Goal: Book appointment/travel/reservation

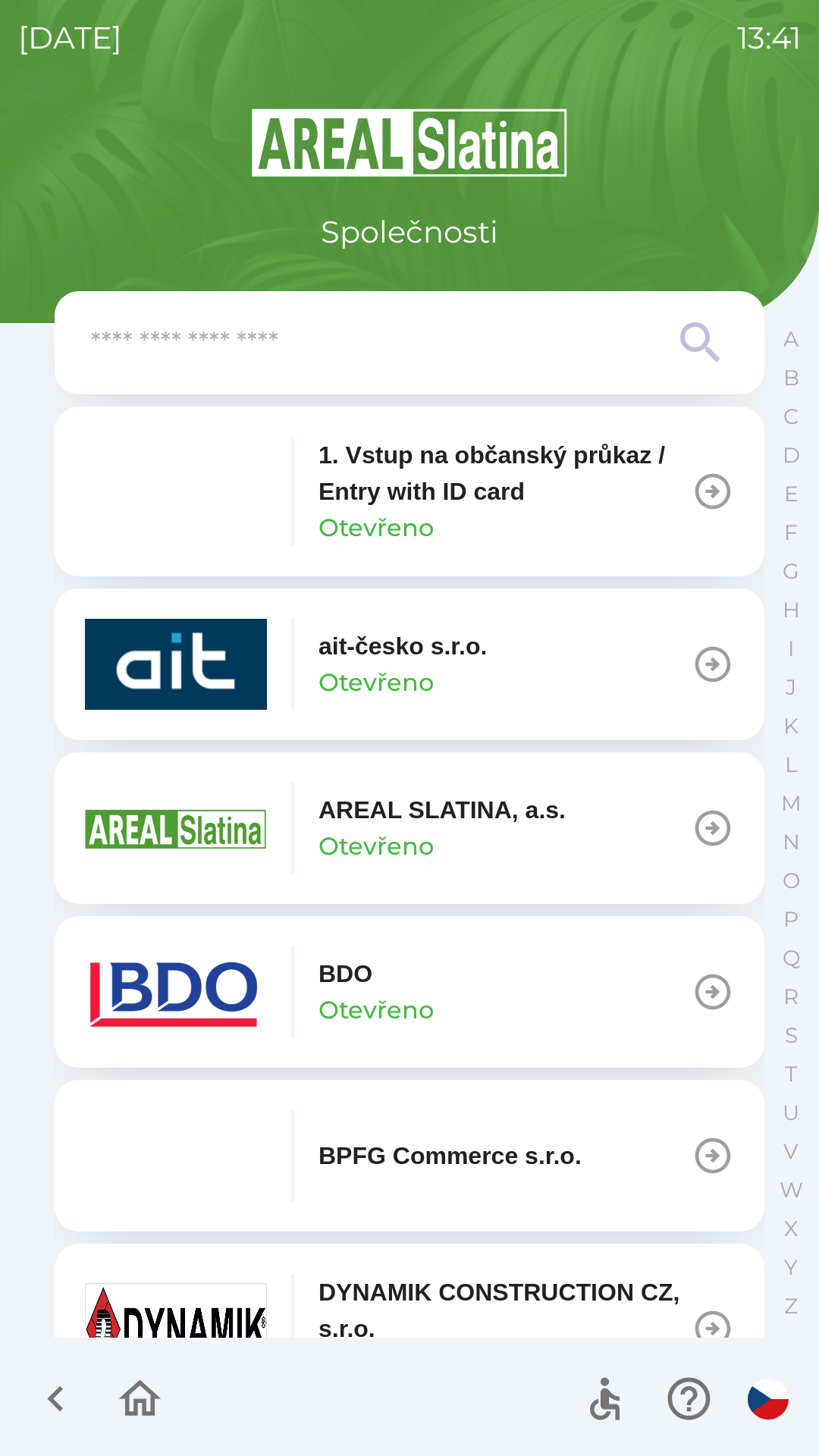
click at [476, 678] on div "ait-česko s.r.o. Otevřeno" at bounding box center [403, 664] width 168 height 73
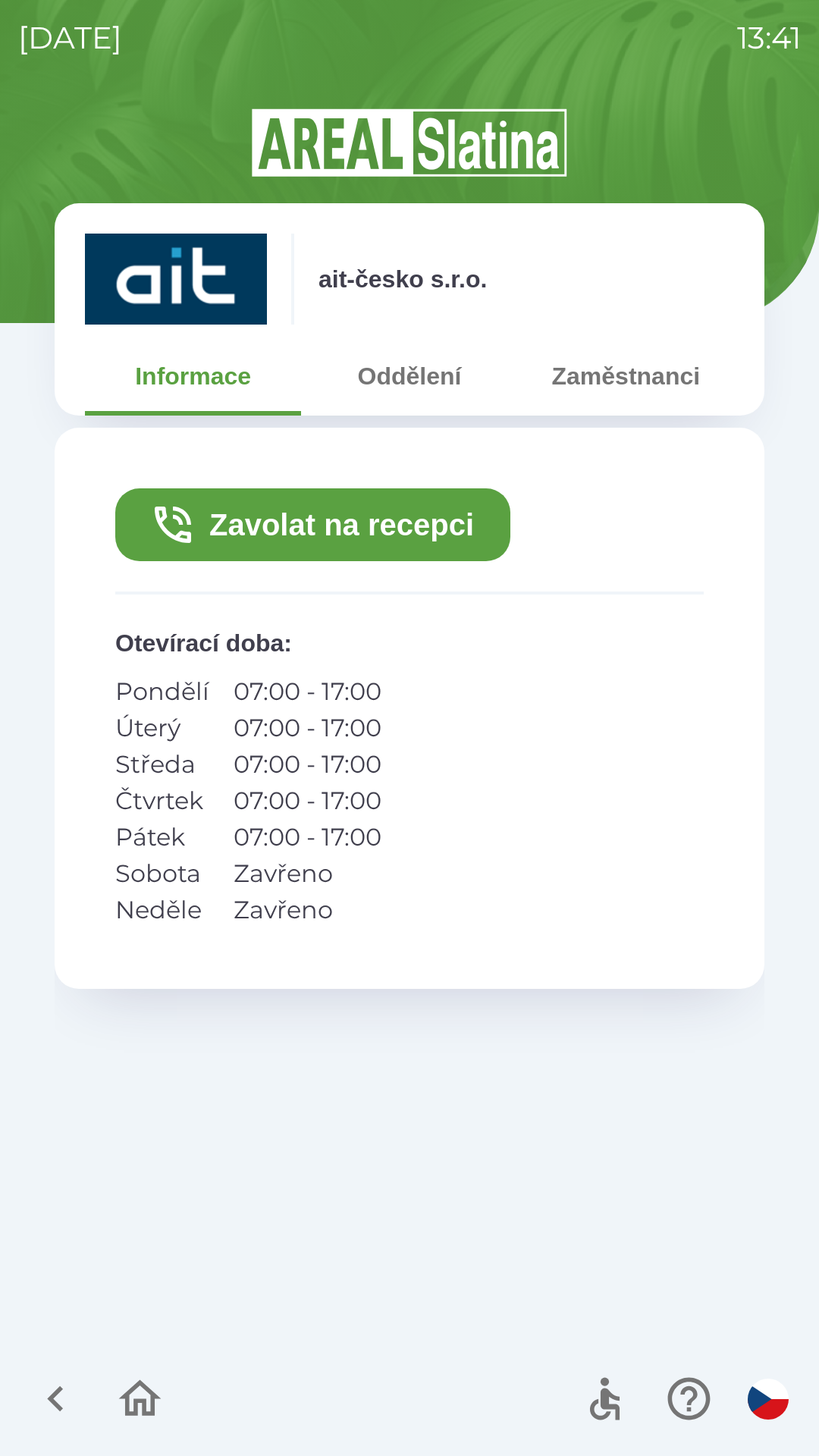
click at [396, 527] on button "Zavolat na recepci" at bounding box center [313, 524] width 395 height 73
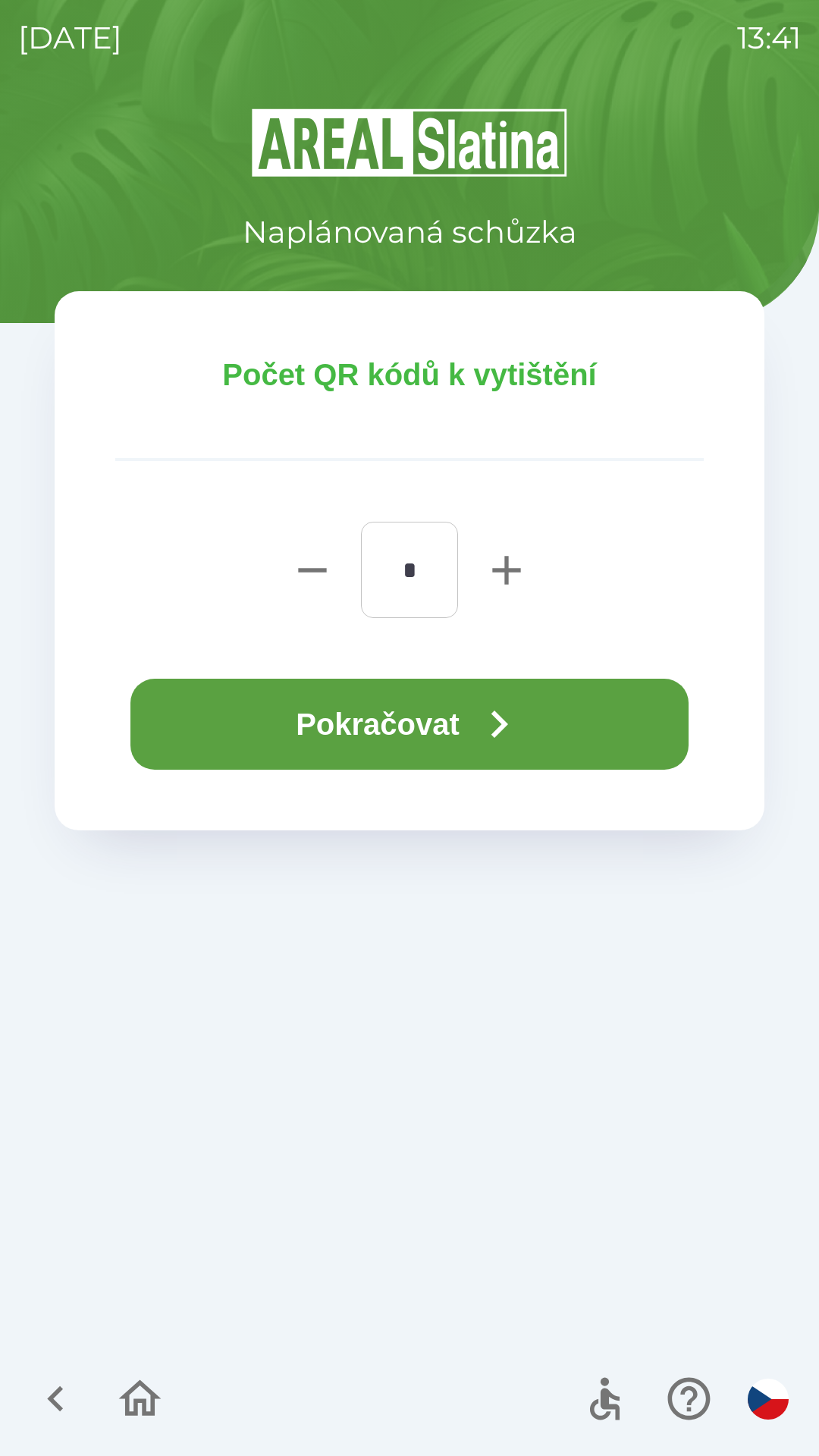
click at [425, 723] on button "Pokračovat" at bounding box center [409, 723] width 558 height 91
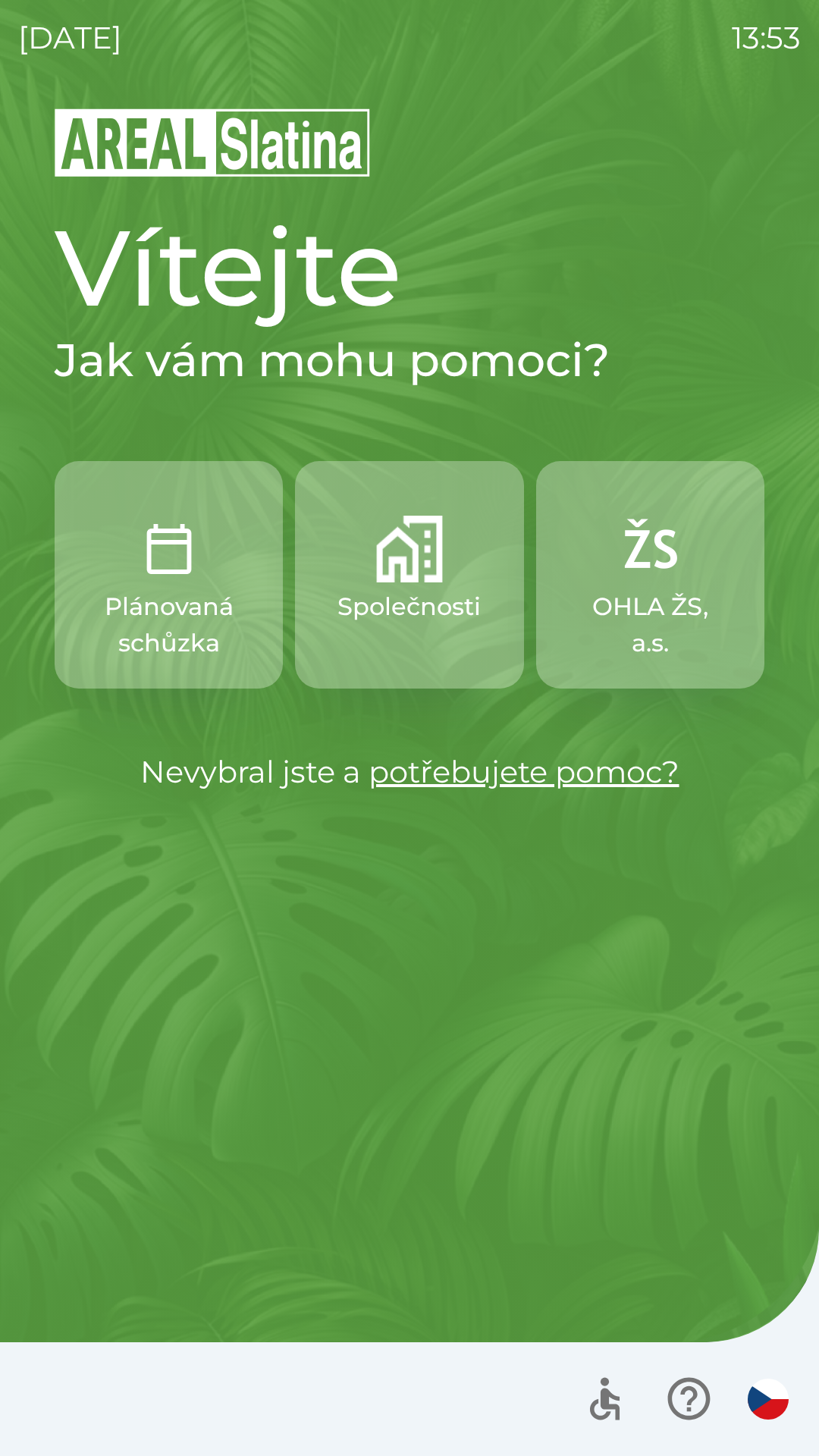
click at [414, 616] on p "Společnosti" at bounding box center [409, 606] width 143 height 36
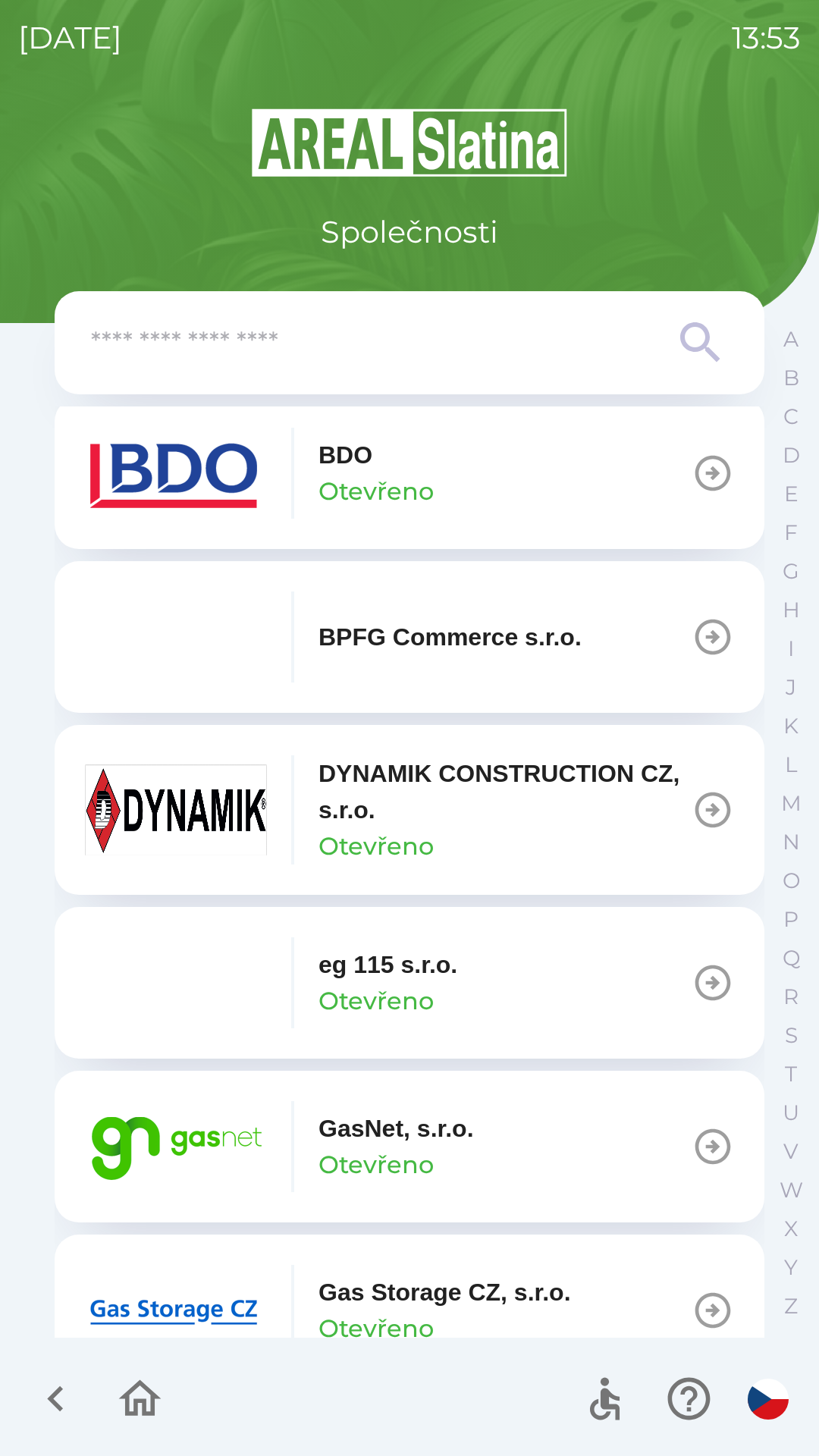
scroll to position [694, 0]
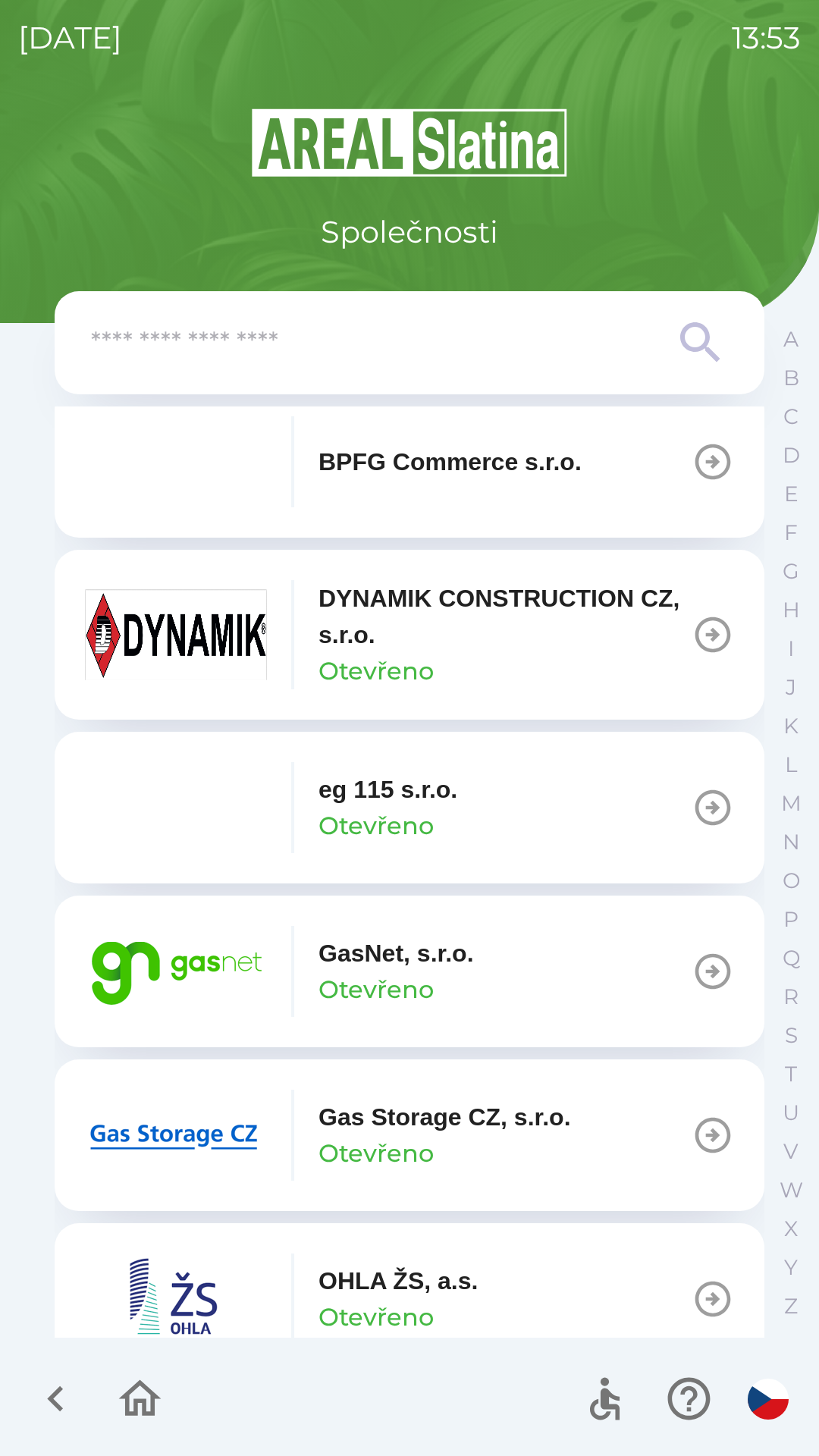
click at [692, 976] on icon "button" at bounding box center [713, 972] width 43 height 43
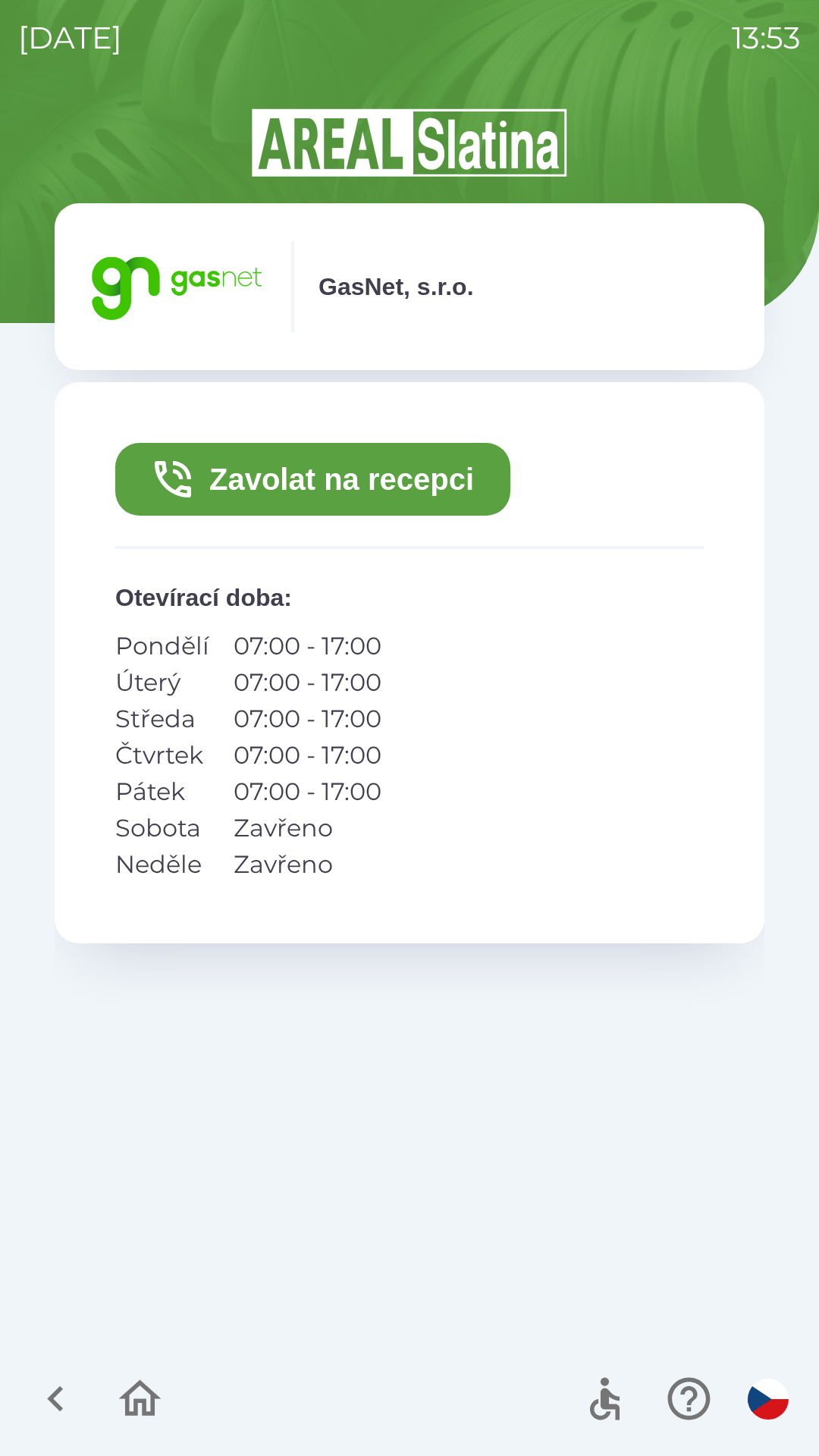
click at [402, 483] on button "Zavolat na recepci" at bounding box center [313, 479] width 395 height 73
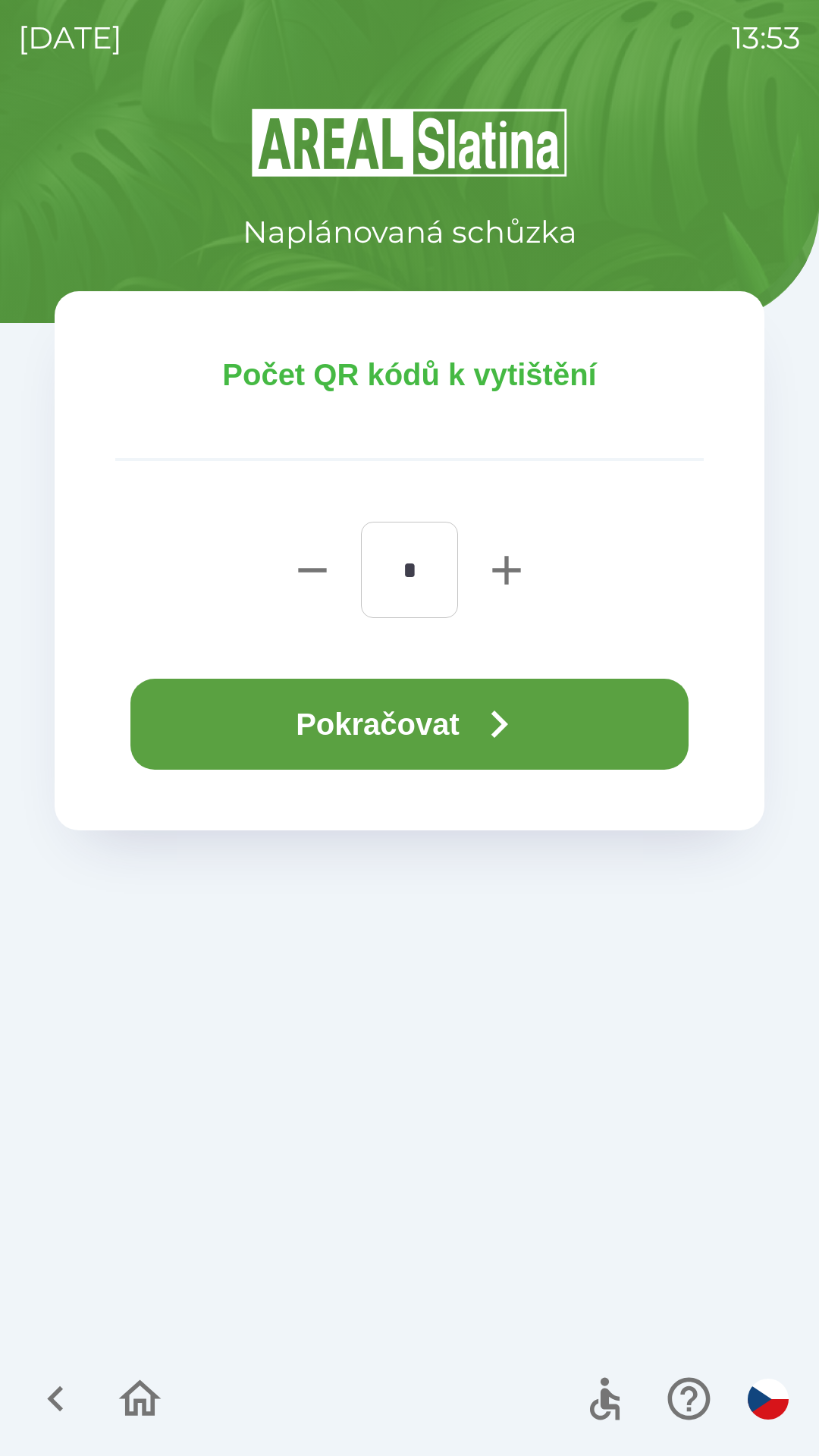
click at [449, 723] on button "Pokračovat" at bounding box center [409, 723] width 558 height 91
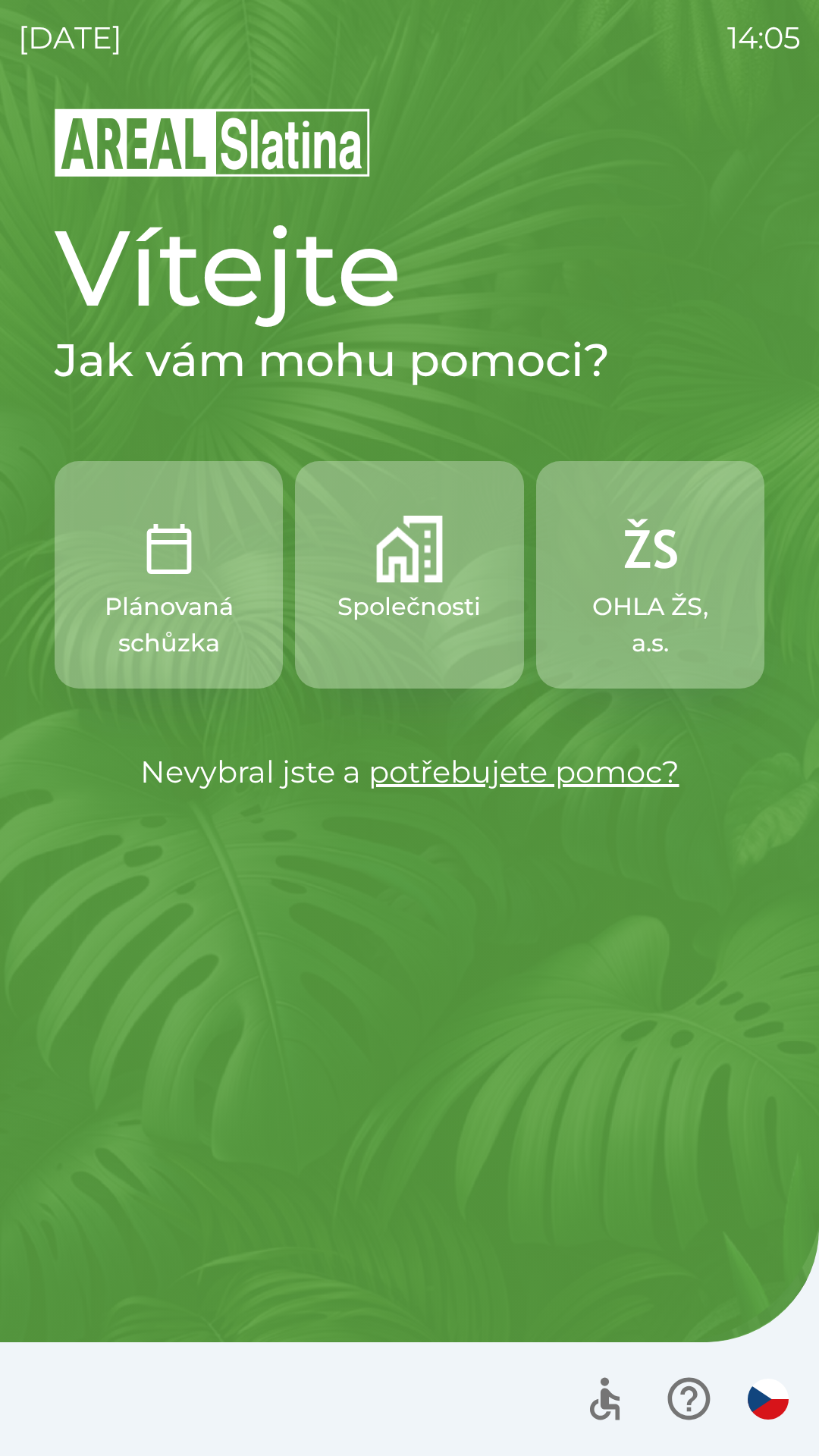
click at [307, 909] on div "Vítejte Jak vám mohu pomoci? Plánovaná schůzka Společnosti OHLA ŽS, a.s. Nevybr…" at bounding box center [409, 781] width 783 height 1349
click at [633, 7] on div "[DATE] 14:05" at bounding box center [409, 38] width 783 height 76
click at [781, 1024] on div "[DATE] 14:05 Vítejte Jak vám mohu pomoci? Plánovaná schůzka Společnosti OHLA ŽS…" at bounding box center [409, 728] width 819 height 1456
click at [178, 646] on p "Plánovaná schůzka" at bounding box center [169, 624] width 156 height 73
